Goal: Use online tool/utility: Utilize a website feature to perform a specific function

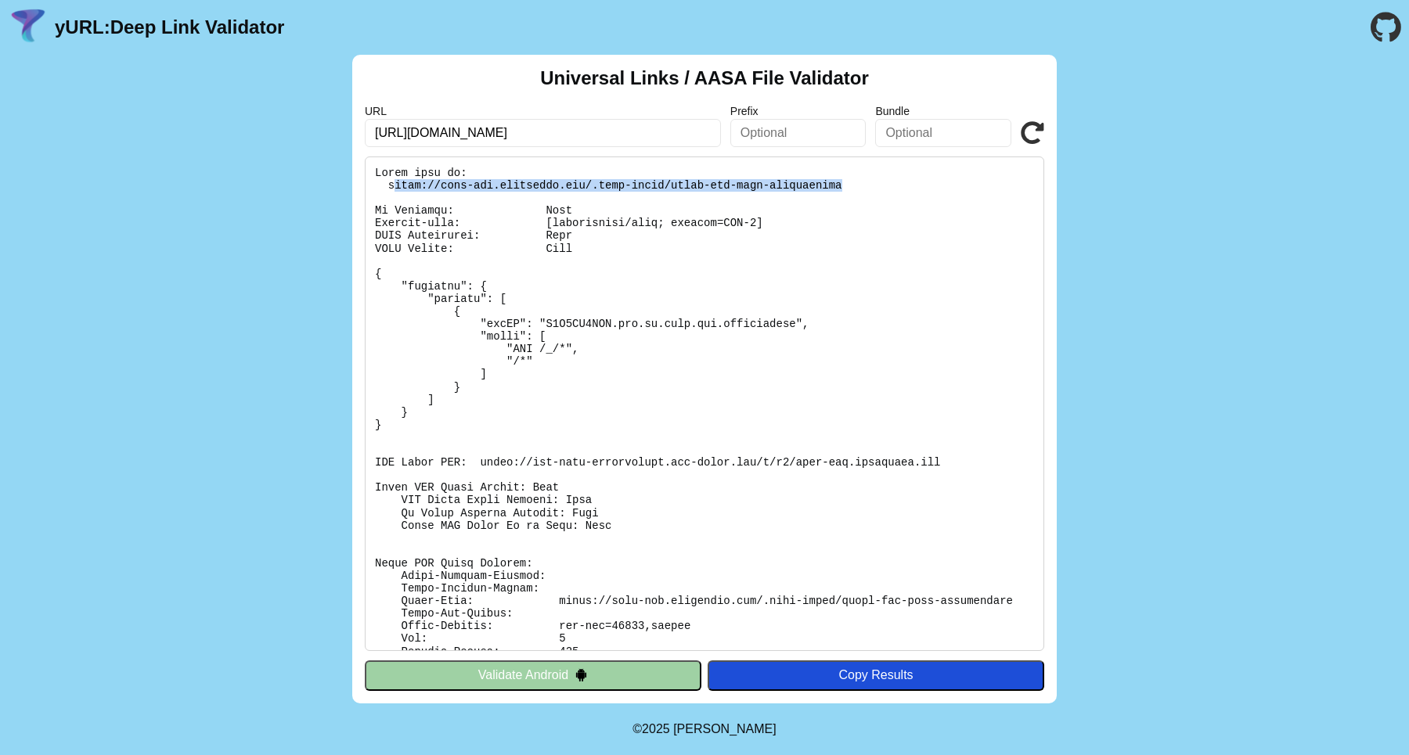
drag, startPoint x: 861, startPoint y: 179, endPoint x: 393, endPoint y: 187, distance: 468.2
click at [393, 187] on pre at bounding box center [705, 404] width 680 height 495
click at [537, 654] on div "Universal Links / AASA File Validator URL [URL][DOMAIN_NAME] Prefix Bundle Vali…" at bounding box center [704, 379] width 705 height 649
click at [534, 671] on button "Validate Android" at bounding box center [533, 676] width 337 height 30
